Goal: Find specific page/section

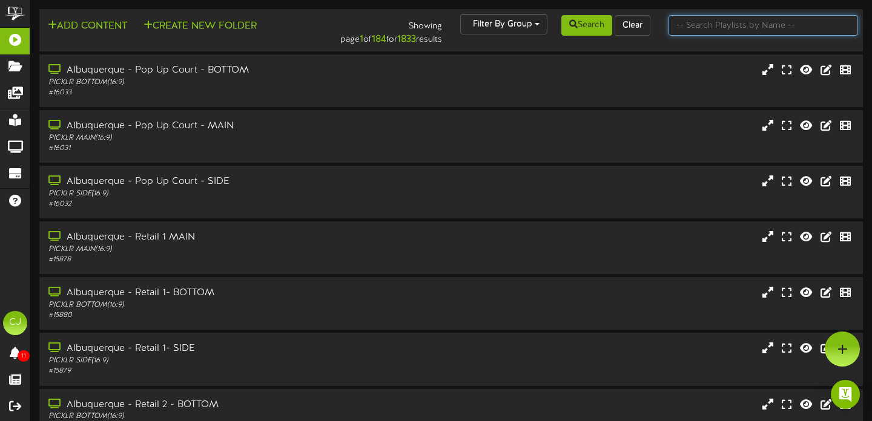
click at [725, 28] on input "text" at bounding box center [763, 25] width 190 height 21
type input "[GEOGRAPHIC_DATA]"
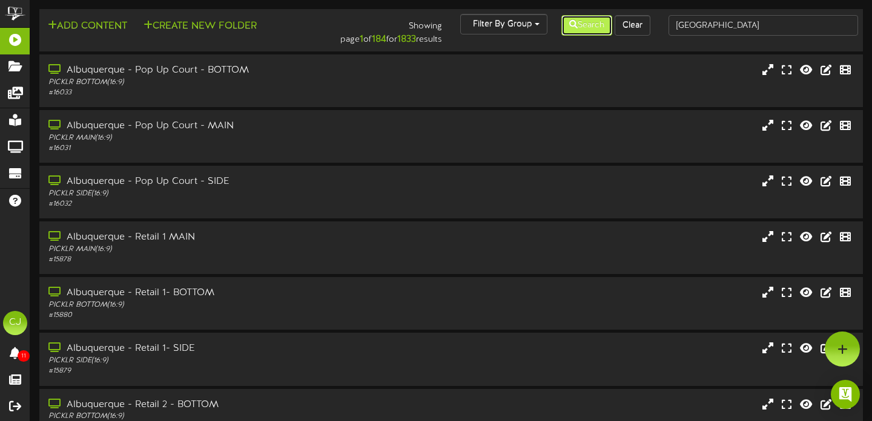
click at [589, 28] on button "Search" at bounding box center [586, 25] width 51 height 21
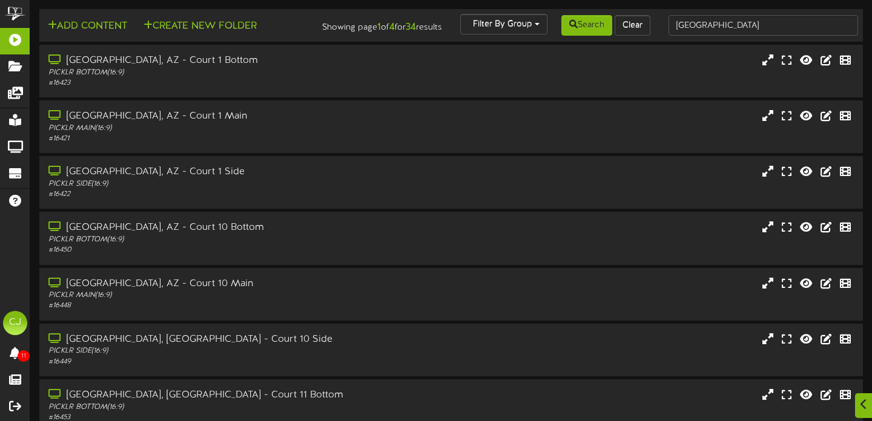
scroll to position [237, 0]
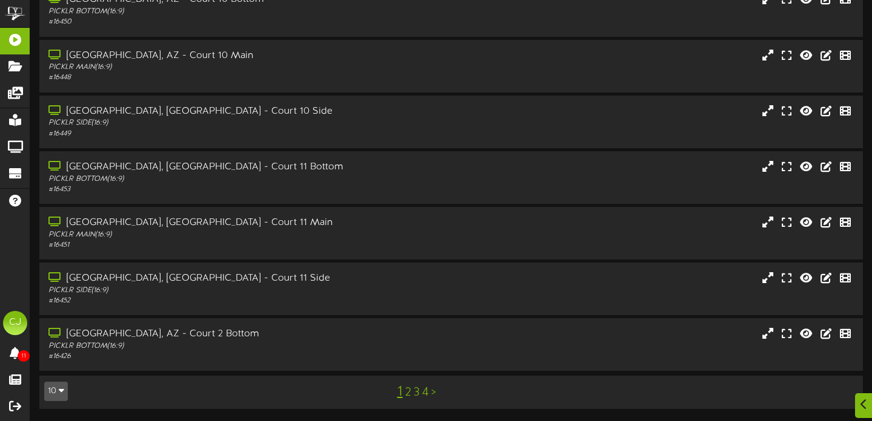
click at [427, 394] on link "4" at bounding box center [425, 392] width 7 height 13
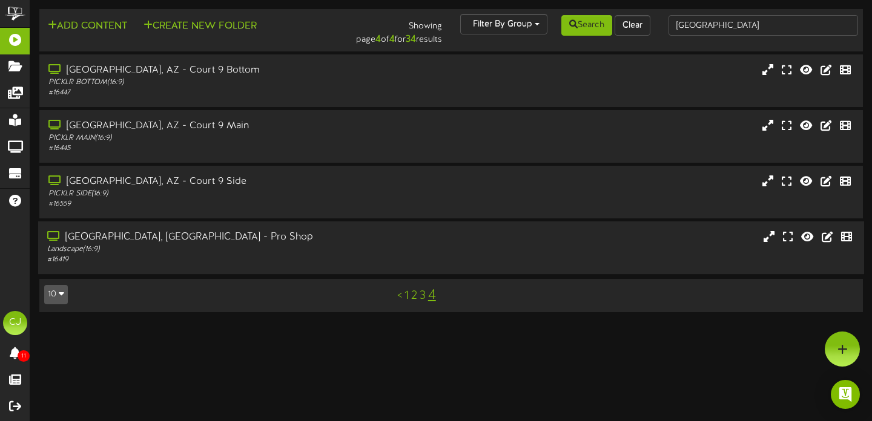
click at [189, 235] on div "[GEOGRAPHIC_DATA], [GEOGRAPHIC_DATA] - Pro Shop" at bounding box center [210, 238] width 326 height 14
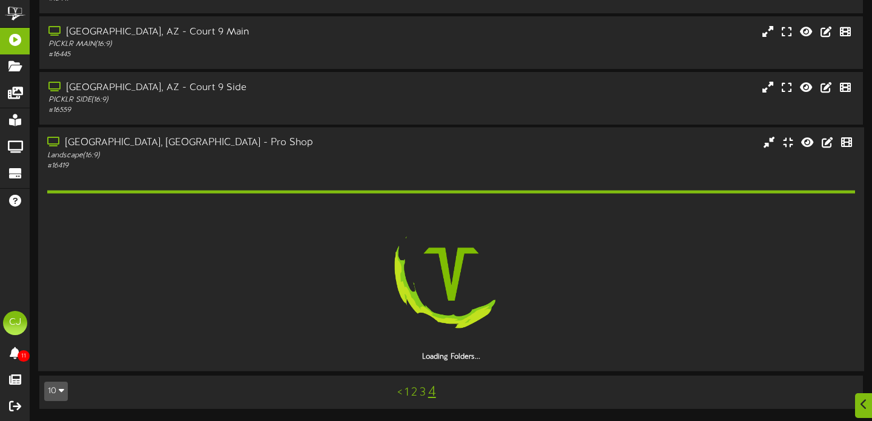
scroll to position [59, 0]
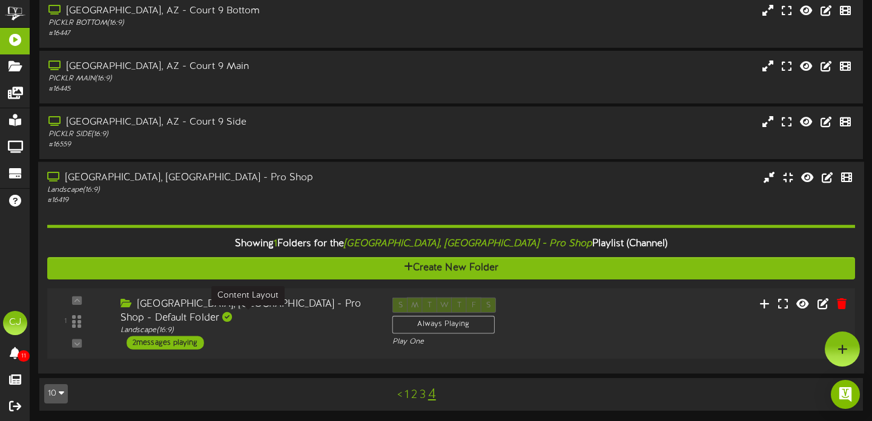
drag, startPoint x: 270, startPoint y: 320, endPoint x: 301, endPoint y: 307, distance: 33.2
click at [271, 326] on div "Landscape ( 16:9 )" at bounding box center [247, 331] width 254 height 10
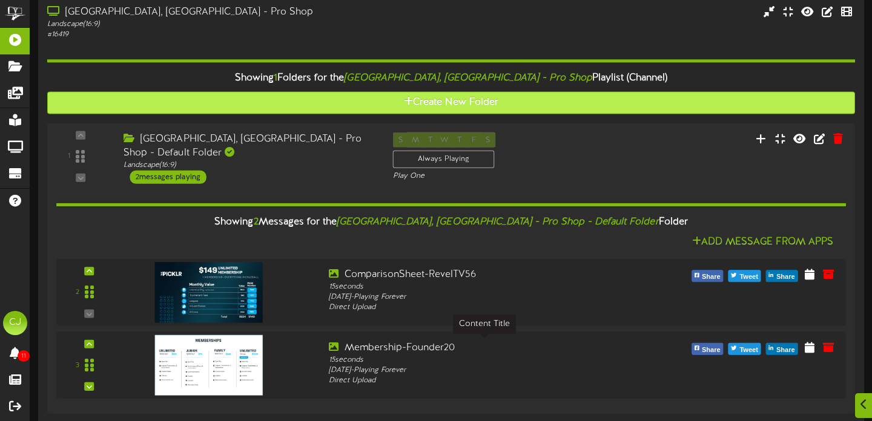
scroll to position [280, 0]
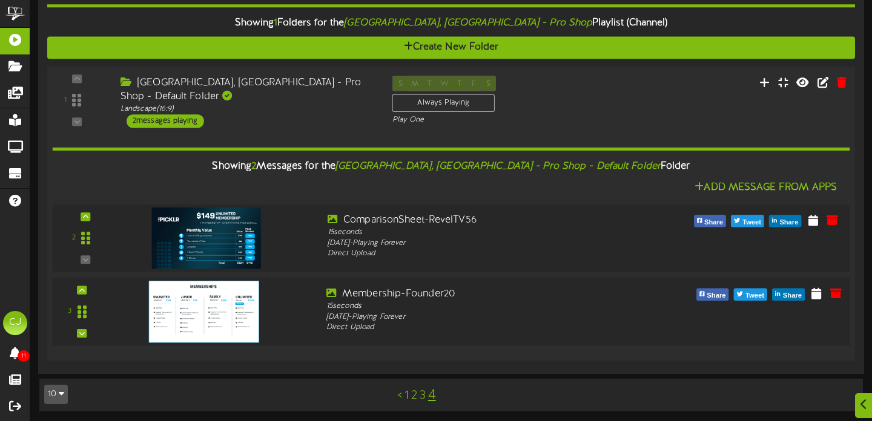
click at [299, 330] on div "3" at bounding box center [450, 312] width 805 height 50
